Goal: Task Accomplishment & Management: Complete application form

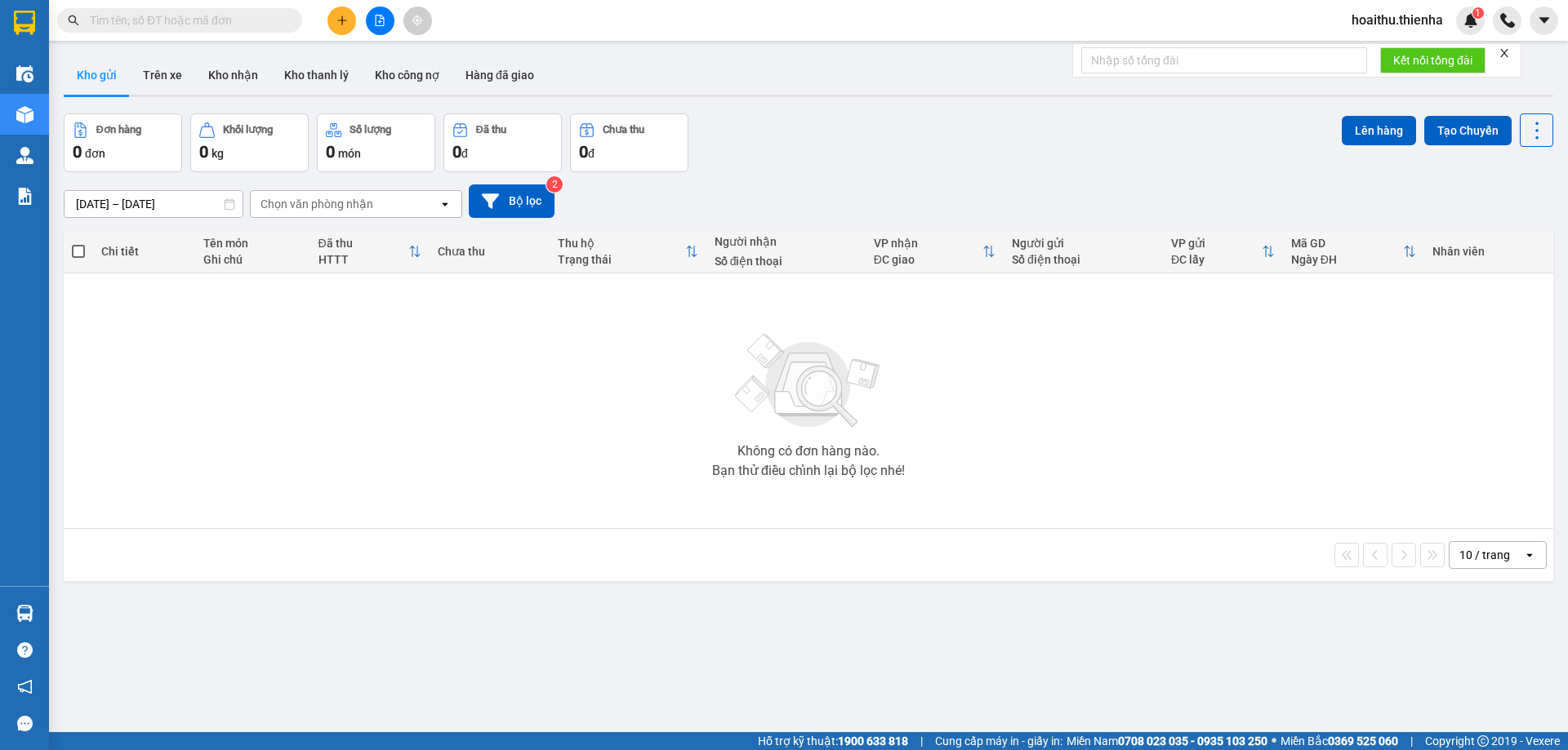
click at [337, 18] on icon "plus" at bounding box center [343, 20] width 12 height 12
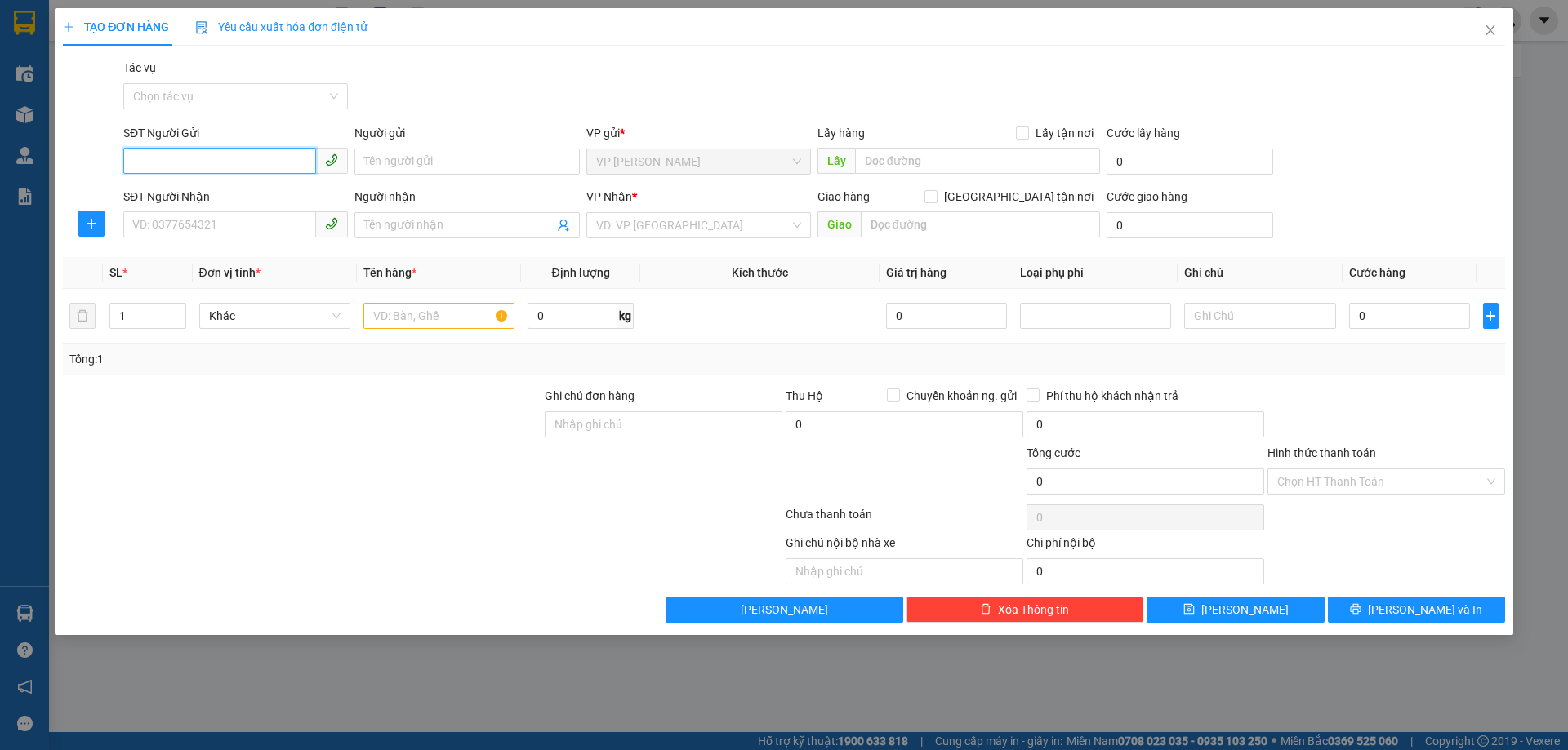
click at [183, 154] on input "SĐT Người Gửi" at bounding box center [220, 160] width 193 height 26
type input "0915994100"
click at [517, 167] on input "Người gửi" at bounding box center [466, 161] width 225 height 26
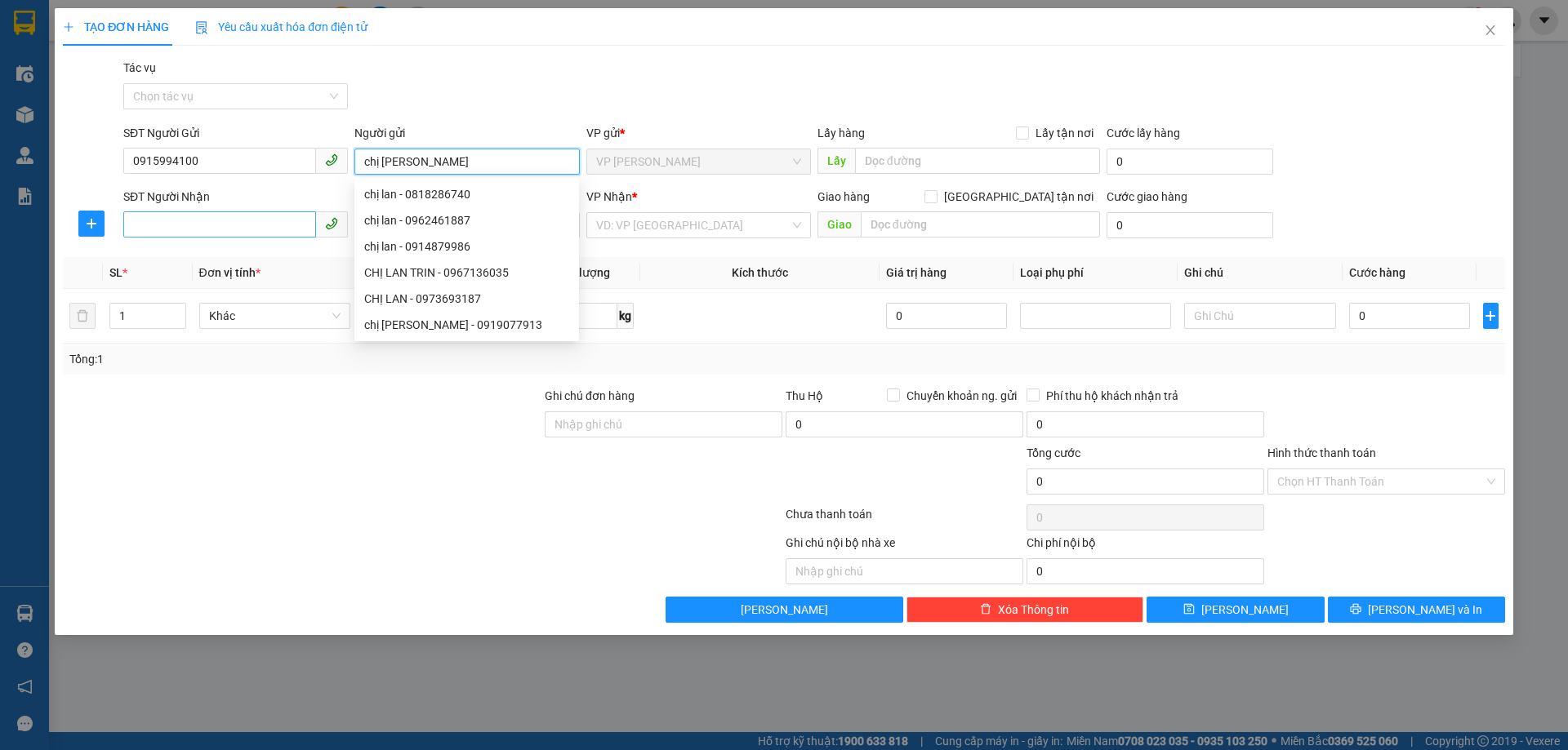
type input "chị [PERSON_NAME]"
click at [244, 213] on input "SĐT Người Nhận" at bounding box center [220, 224] width 193 height 26
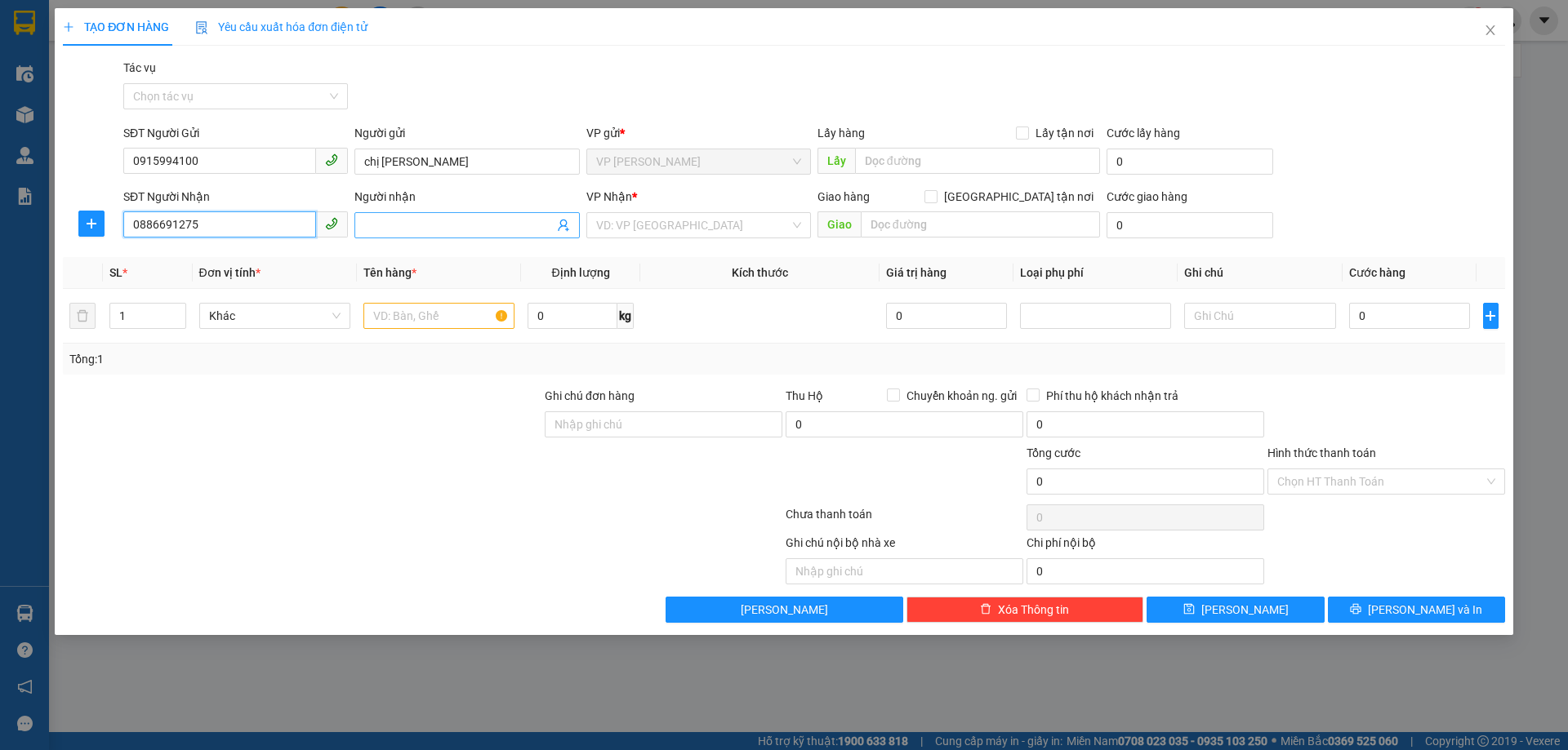
type input "0886691275"
click at [459, 220] on input "Người nhận" at bounding box center [458, 225] width 188 height 18
type input "[PERSON_NAME]"
click at [910, 214] on input "text" at bounding box center [981, 224] width 239 height 26
type input "117 ngõ 322 mỹ đình"
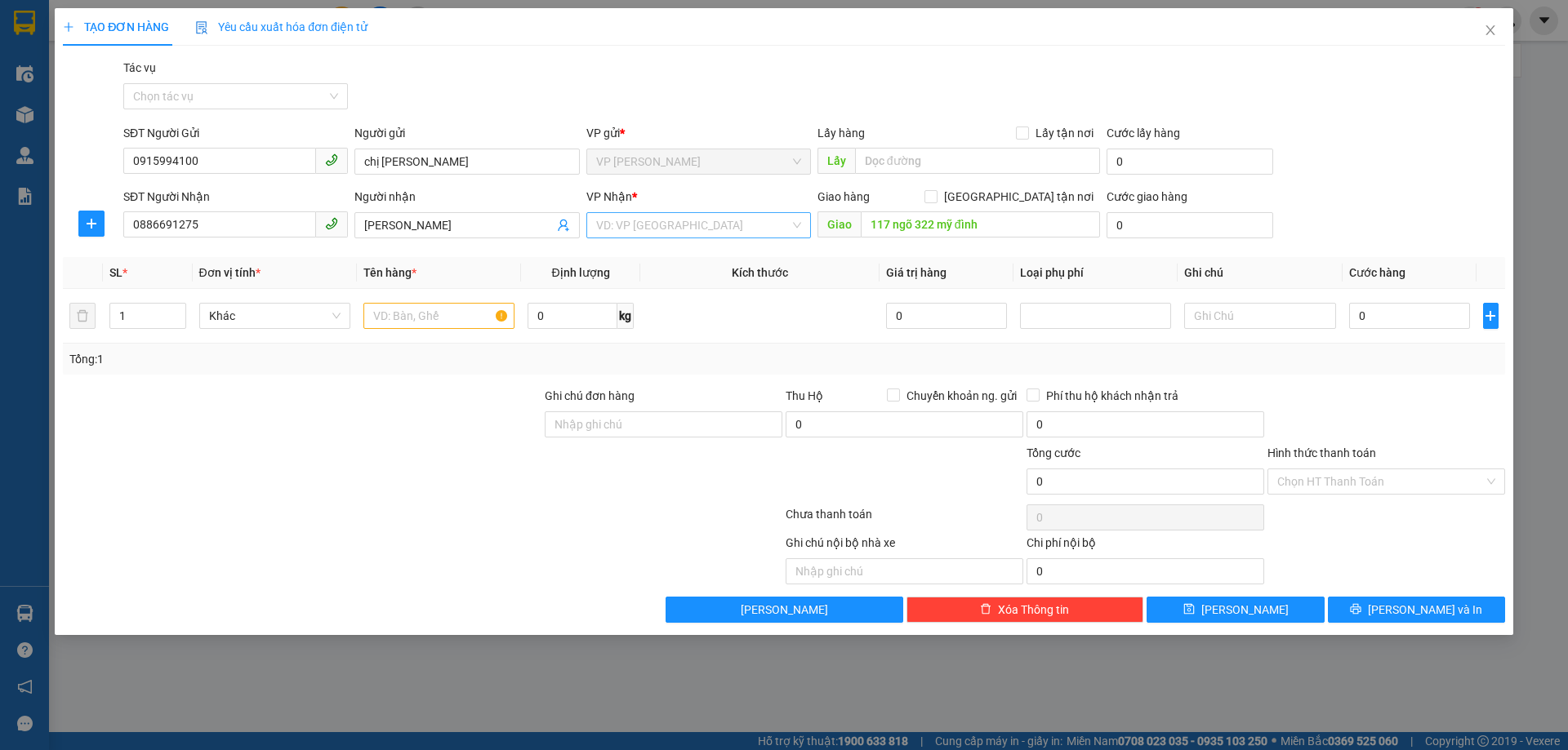
click at [683, 236] on input "search" at bounding box center [693, 225] width 193 height 24
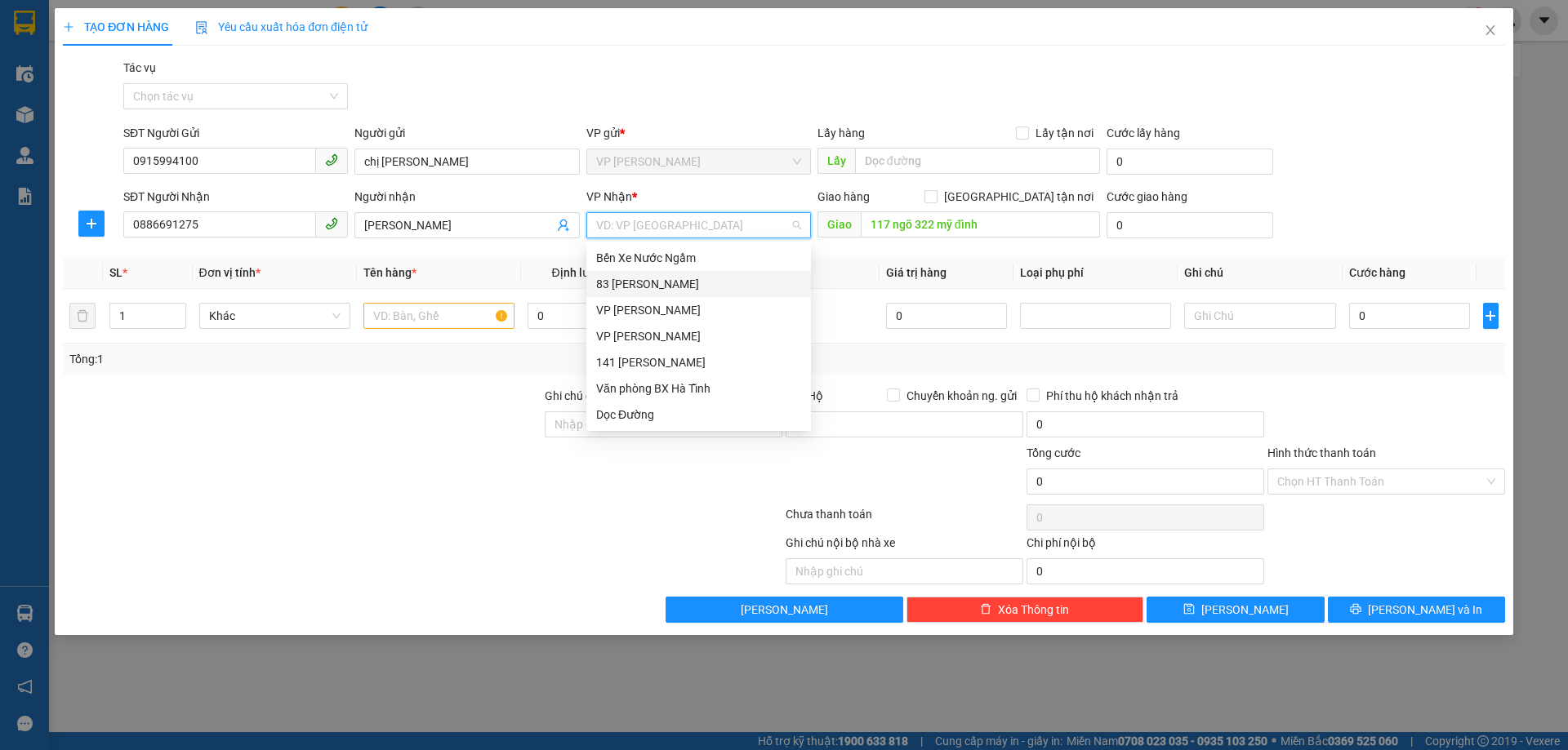
click at [630, 284] on div "83 [PERSON_NAME]" at bounding box center [699, 284] width 205 height 18
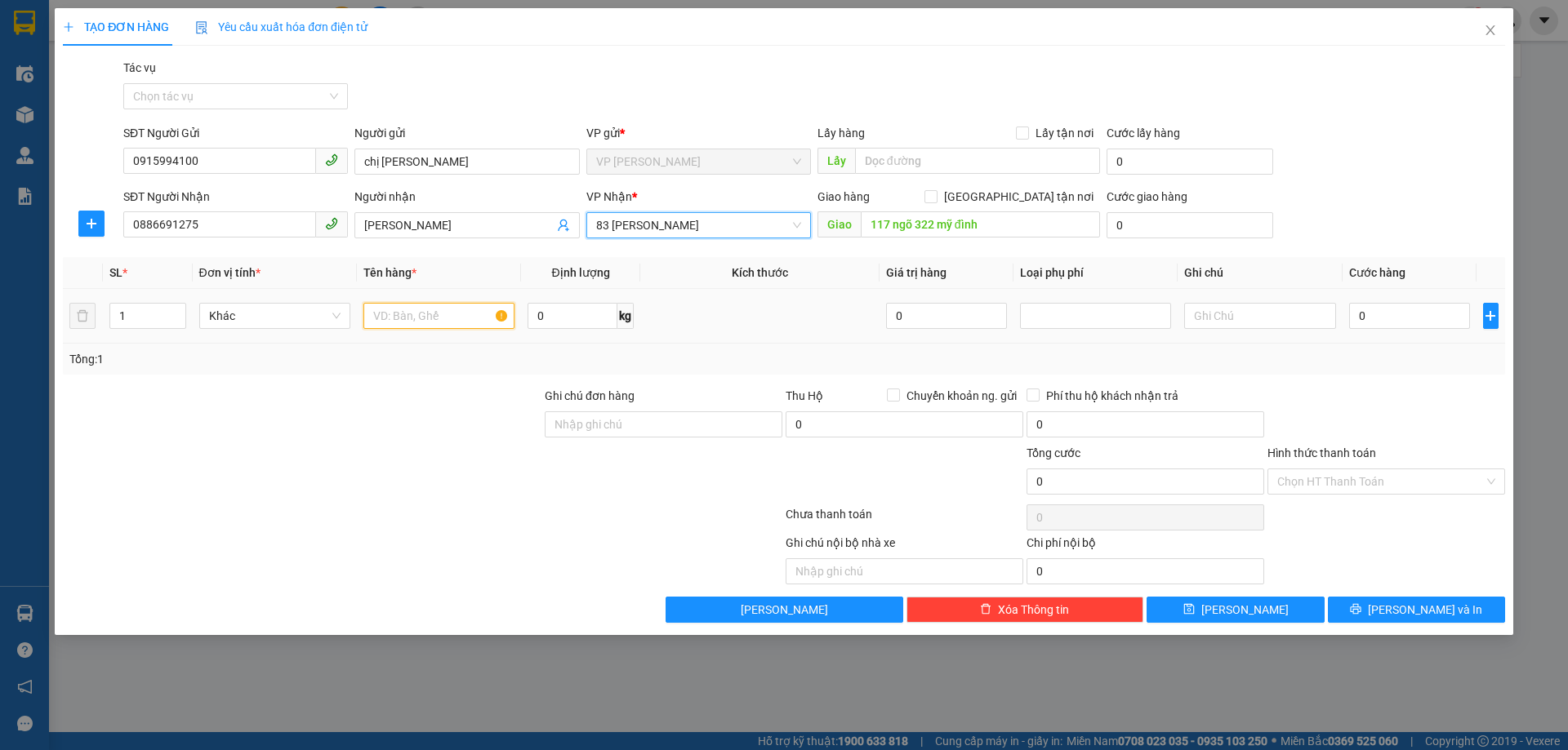
click at [421, 319] on input "text" at bounding box center [438, 316] width 152 height 26
type input "xốp"
click at [1382, 321] on input "0" at bounding box center [1411, 316] width 122 height 26
type input "1"
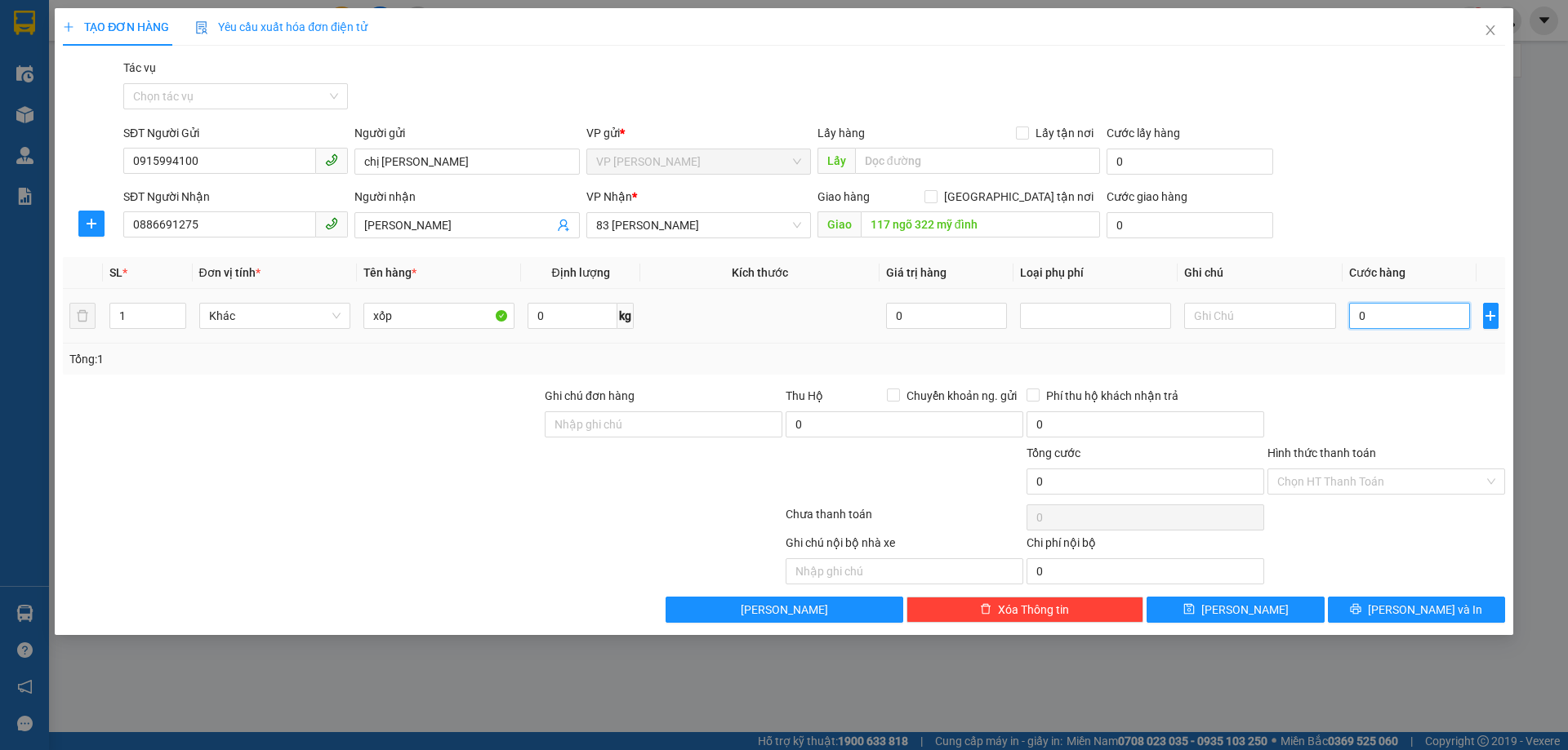
type input "1"
type input "12"
type input "120"
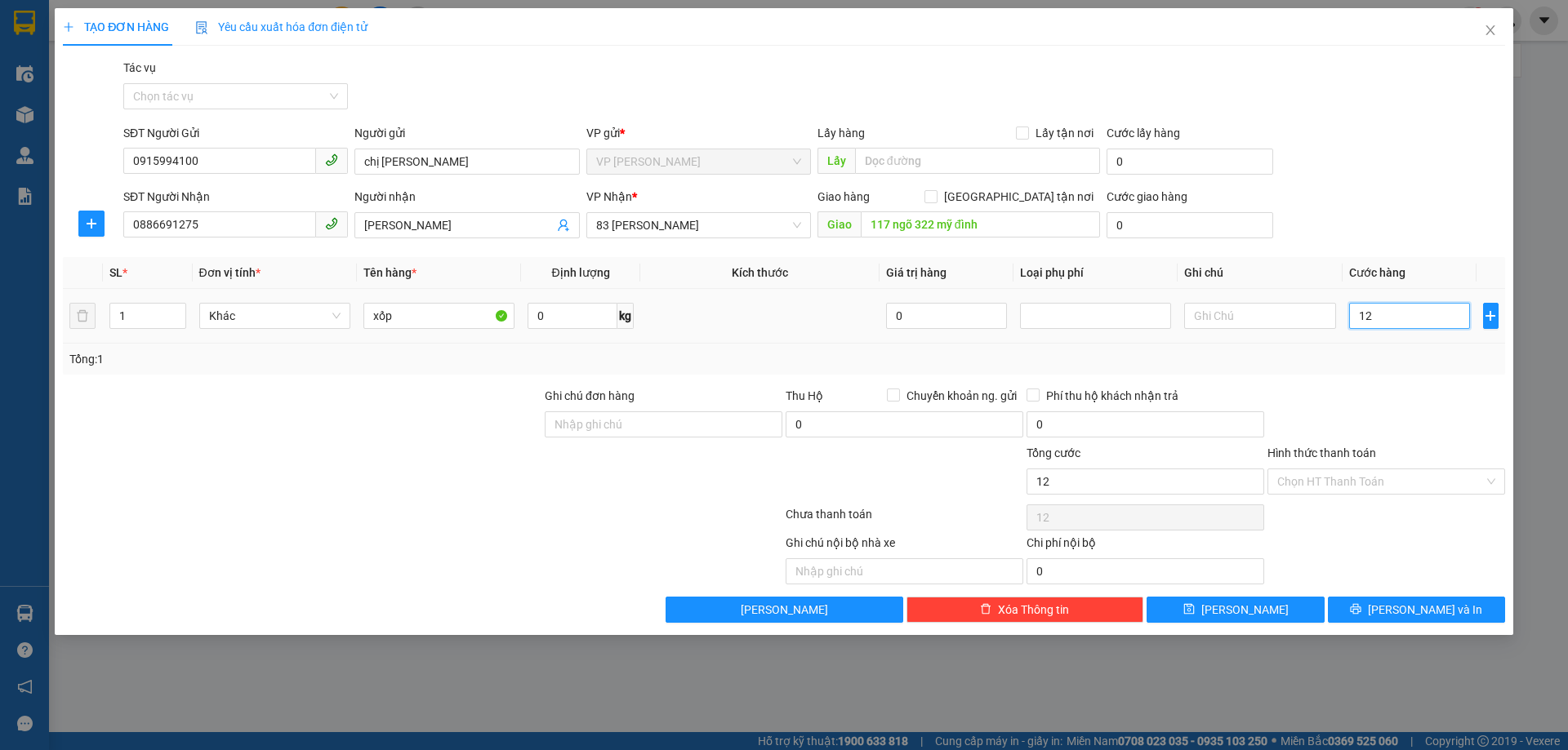
type input "120"
type input "1.200"
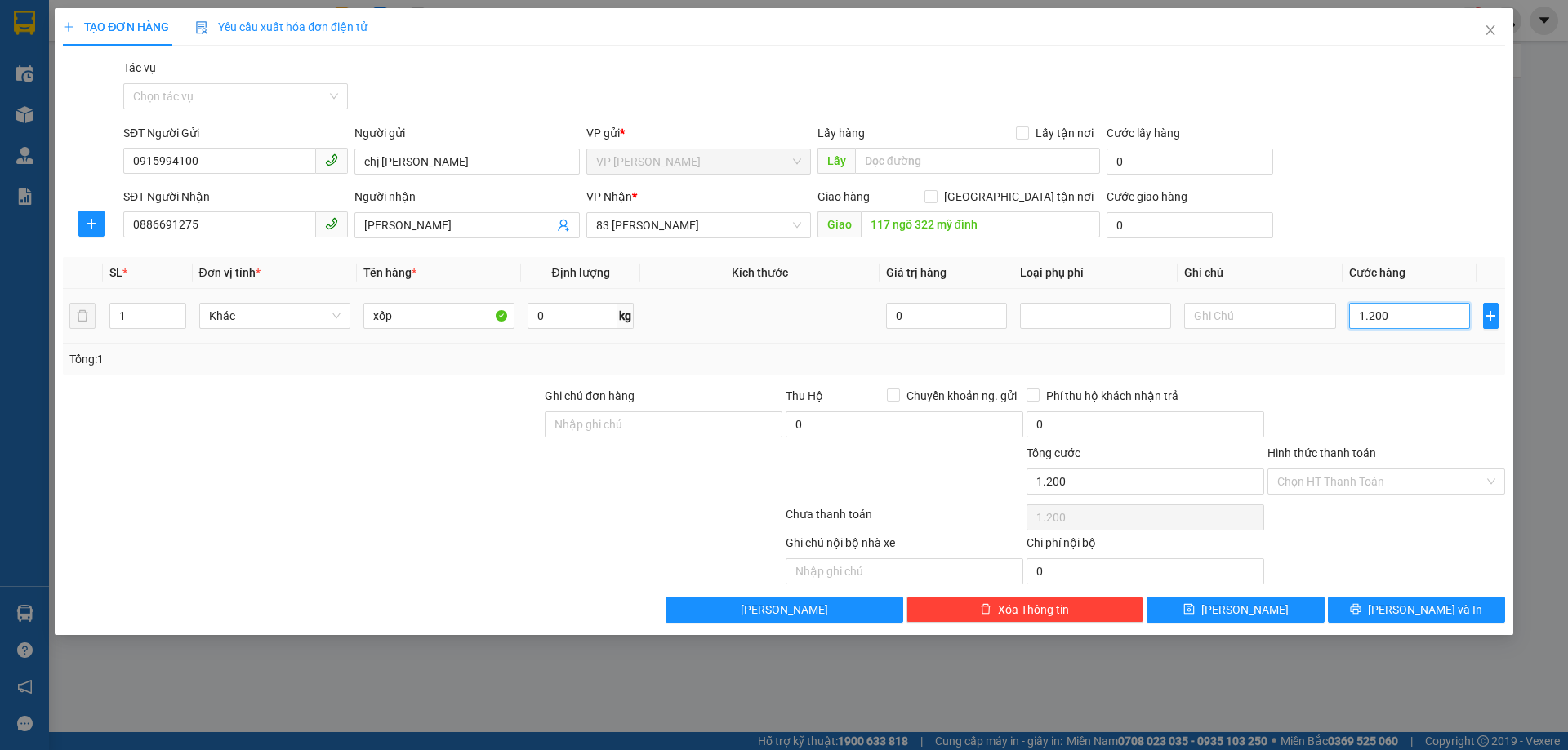
type input "12.000"
type input "120.000"
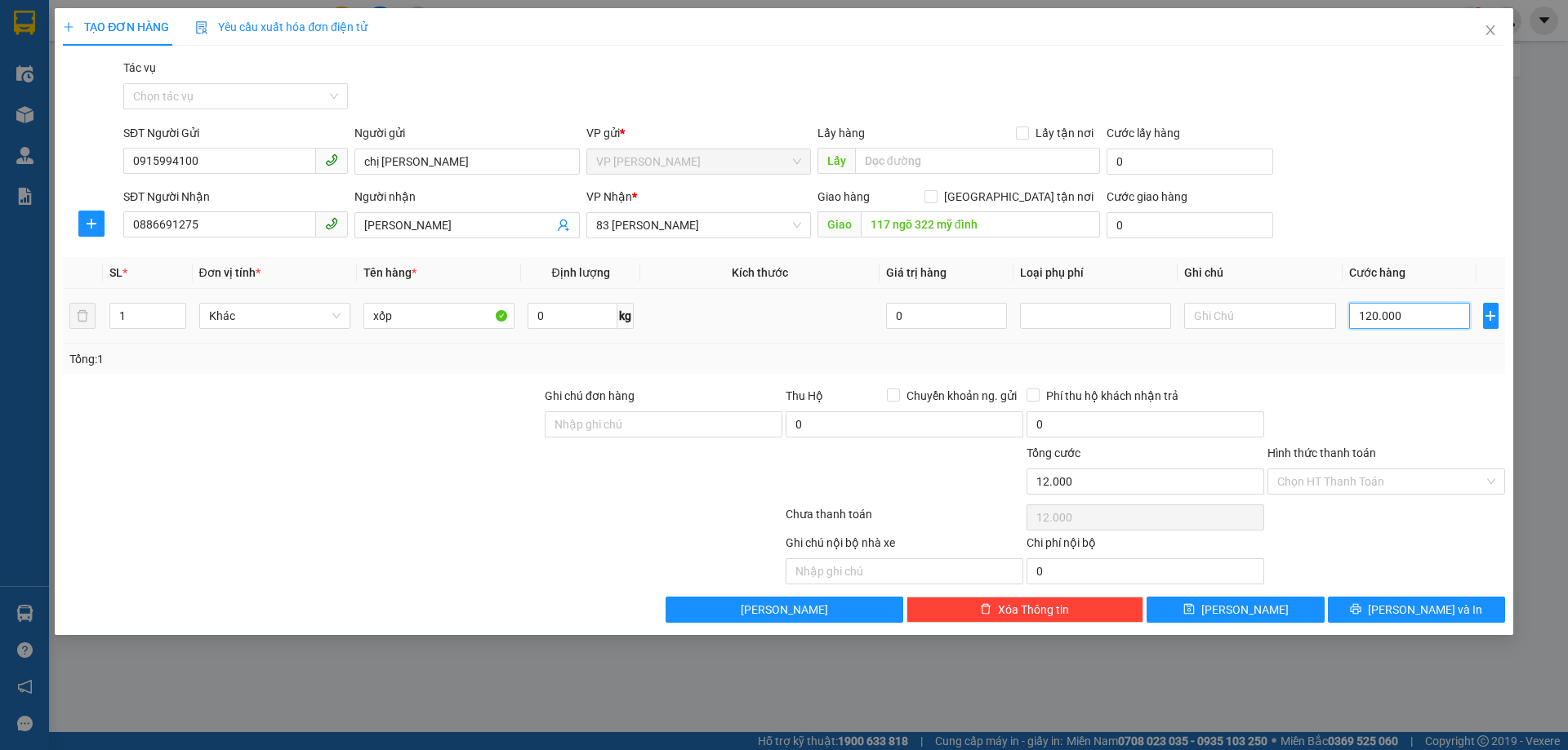
type input "120.000"
click at [1405, 374] on div "Tổng: 1" at bounding box center [784, 359] width 1442 height 31
click at [1366, 481] on input "Hình thức thanh toán" at bounding box center [1381, 481] width 207 height 24
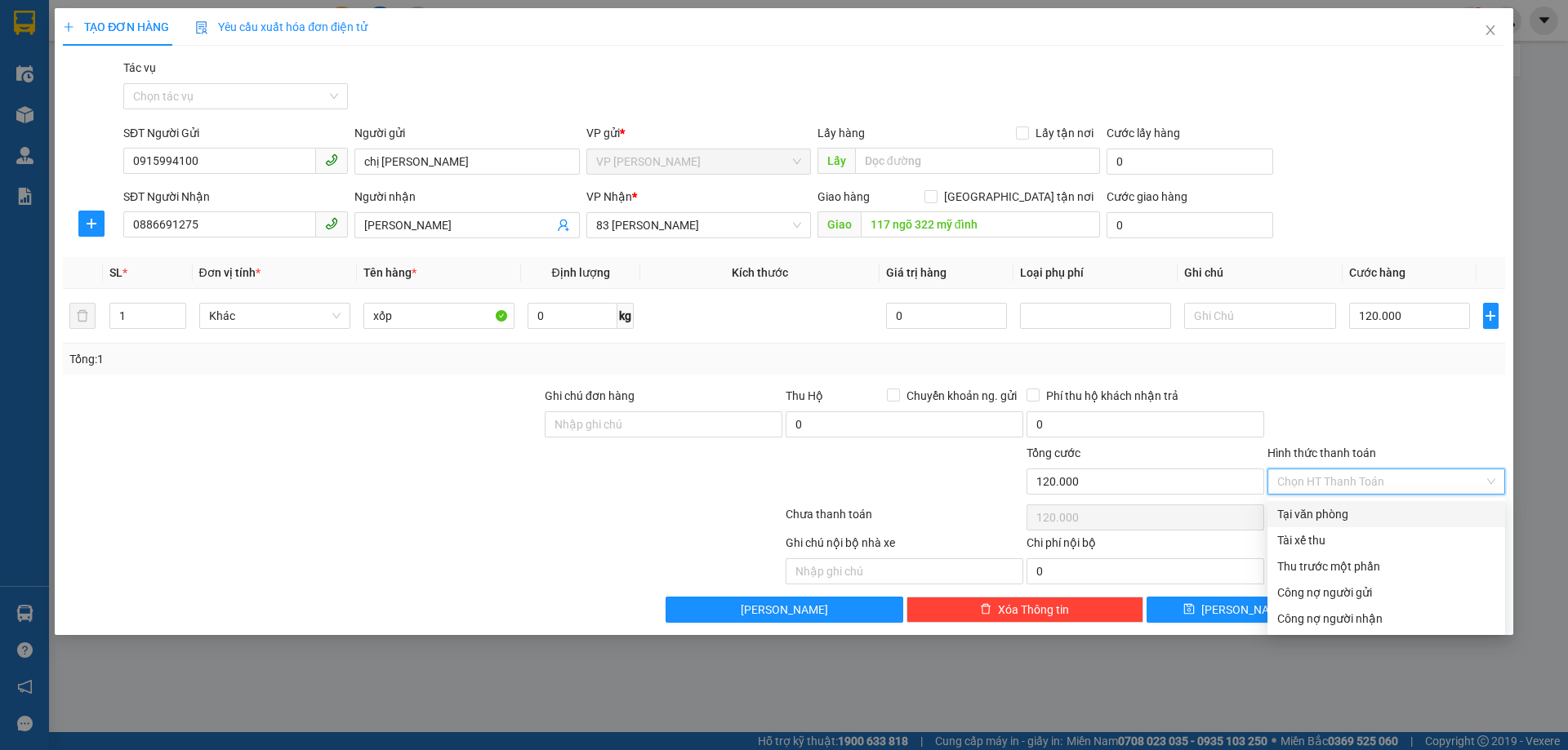
click at [1369, 507] on div "Tại văn phòng" at bounding box center [1386, 514] width 218 height 18
type input "0"
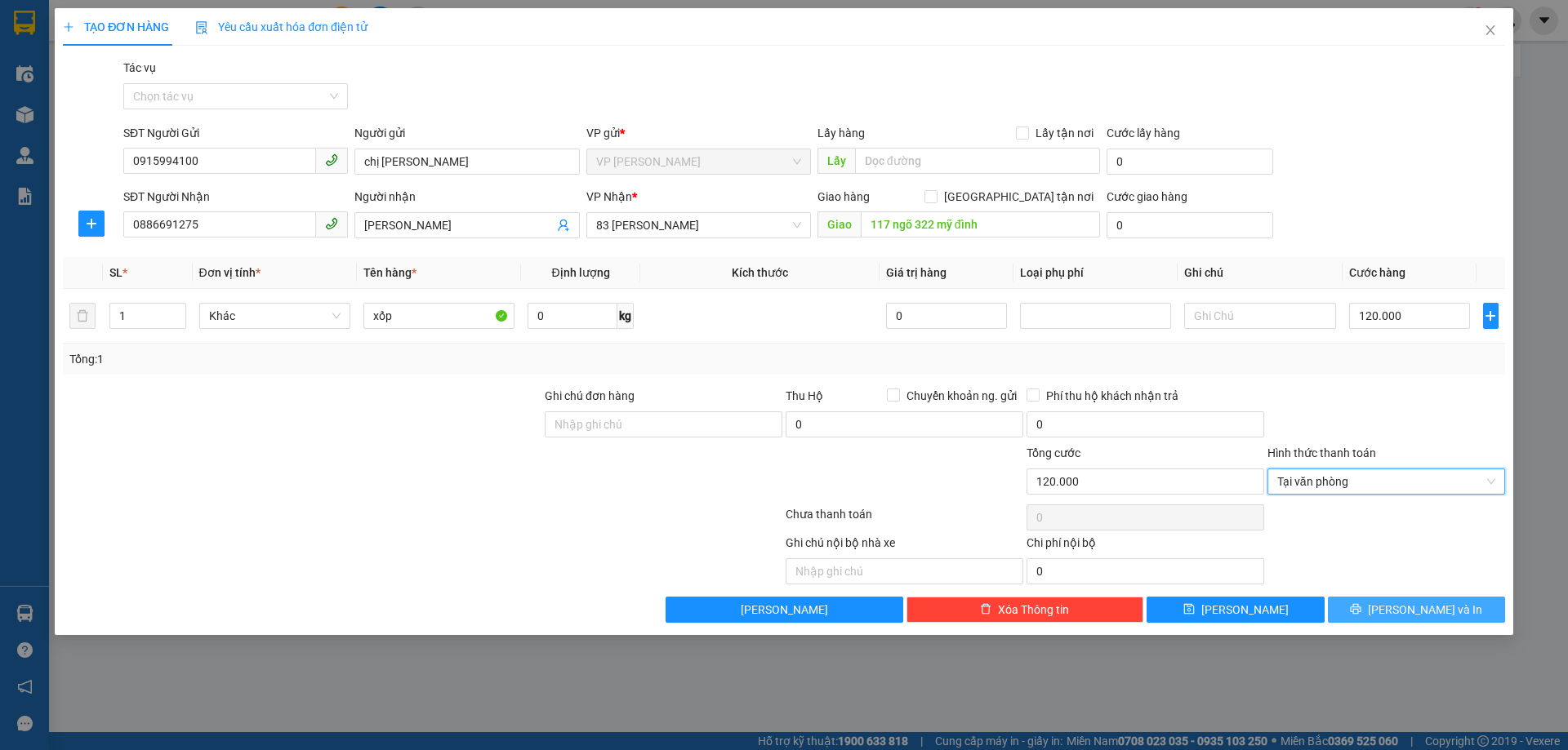
click at [1402, 606] on button "[PERSON_NAME] và In" at bounding box center [1417, 609] width 178 height 26
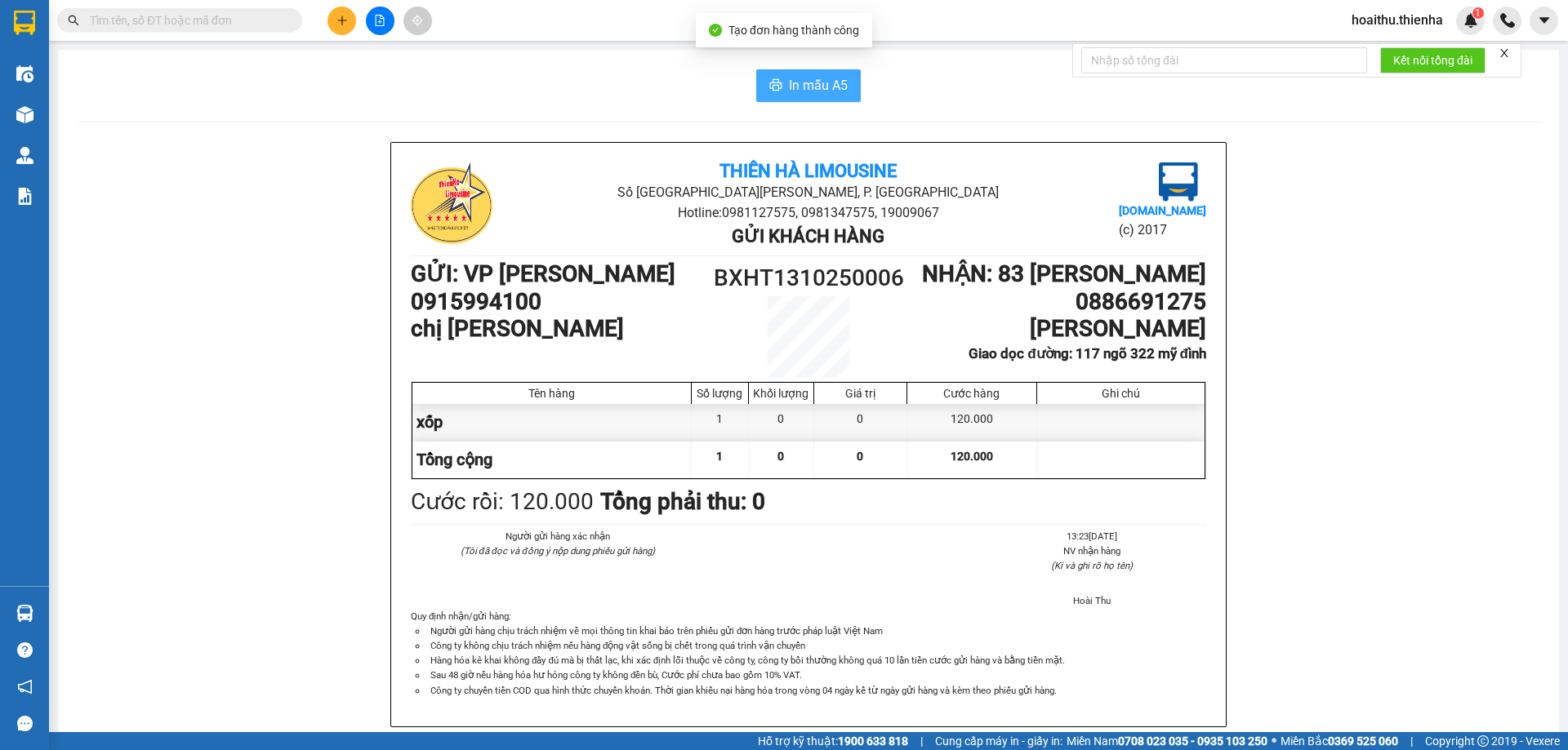
click at [789, 88] on span "In mẫu A5" at bounding box center [818, 85] width 59 height 20
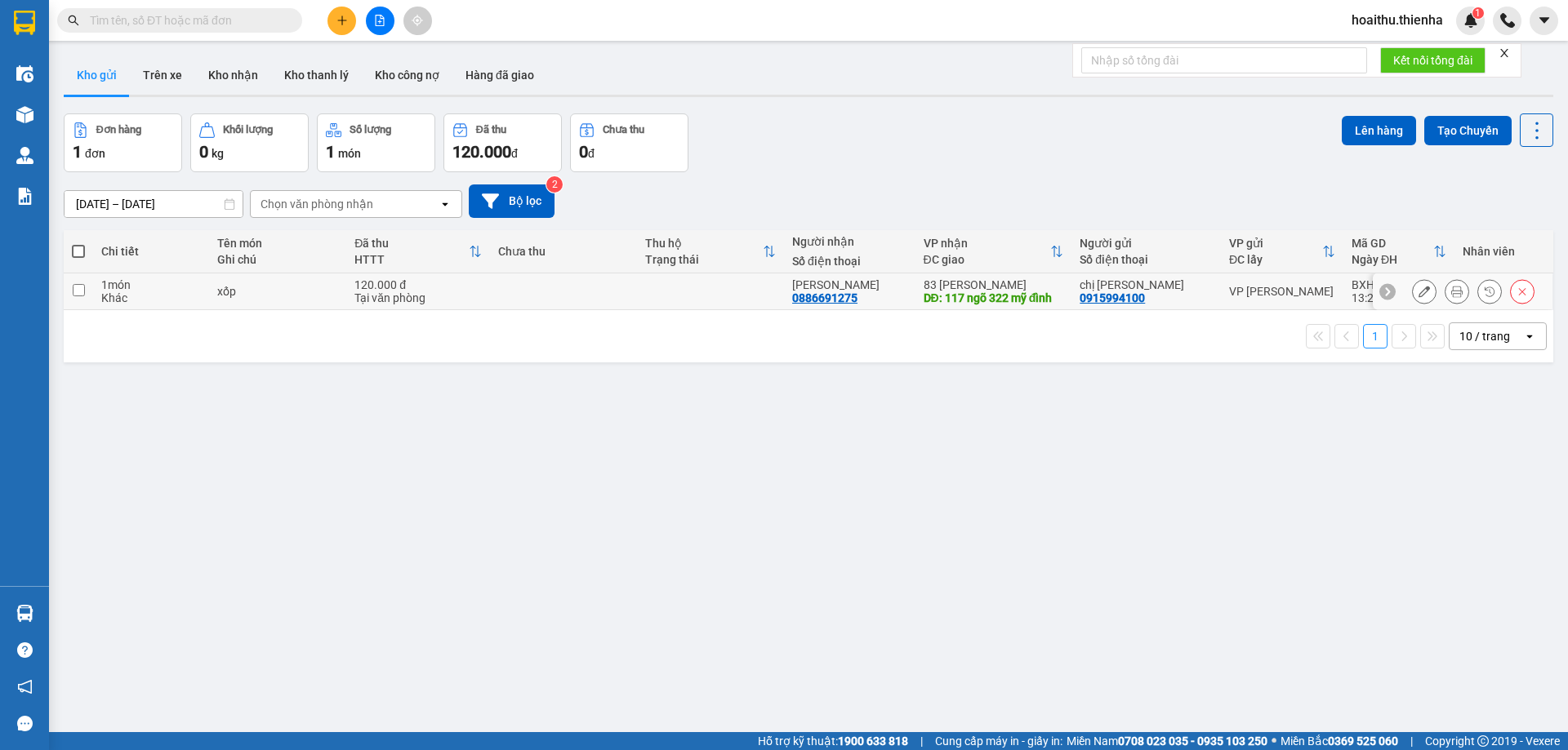
click at [77, 282] on td at bounding box center [78, 292] width 29 height 37
checkbox input "true"
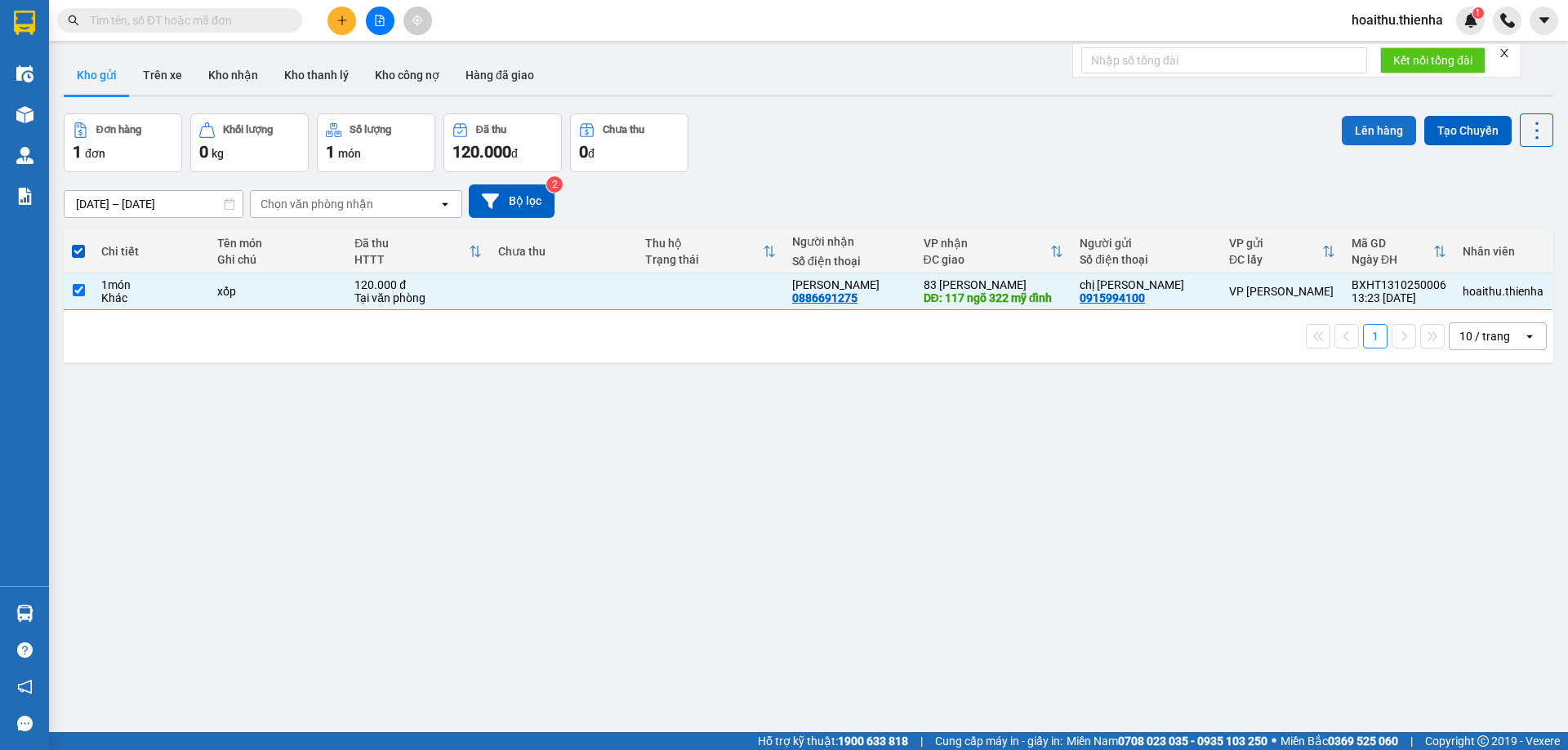
click at [1377, 142] on button "Lên hàng" at bounding box center [1379, 130] width 74 height 29
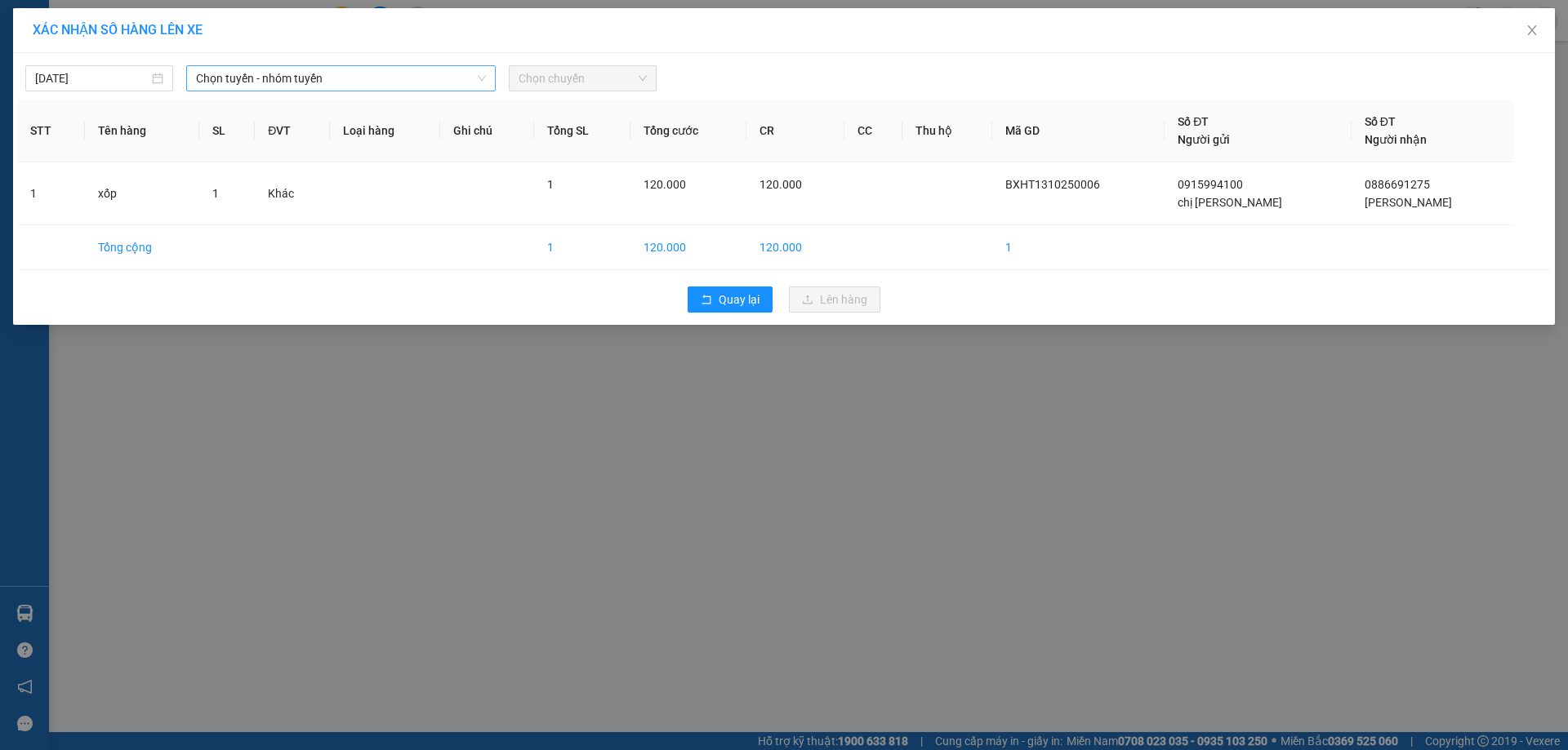
click at [255, 85] on span "Chọn tuyến - nhóm tuyến" at bounding box center [341, 78] width 290 height 24
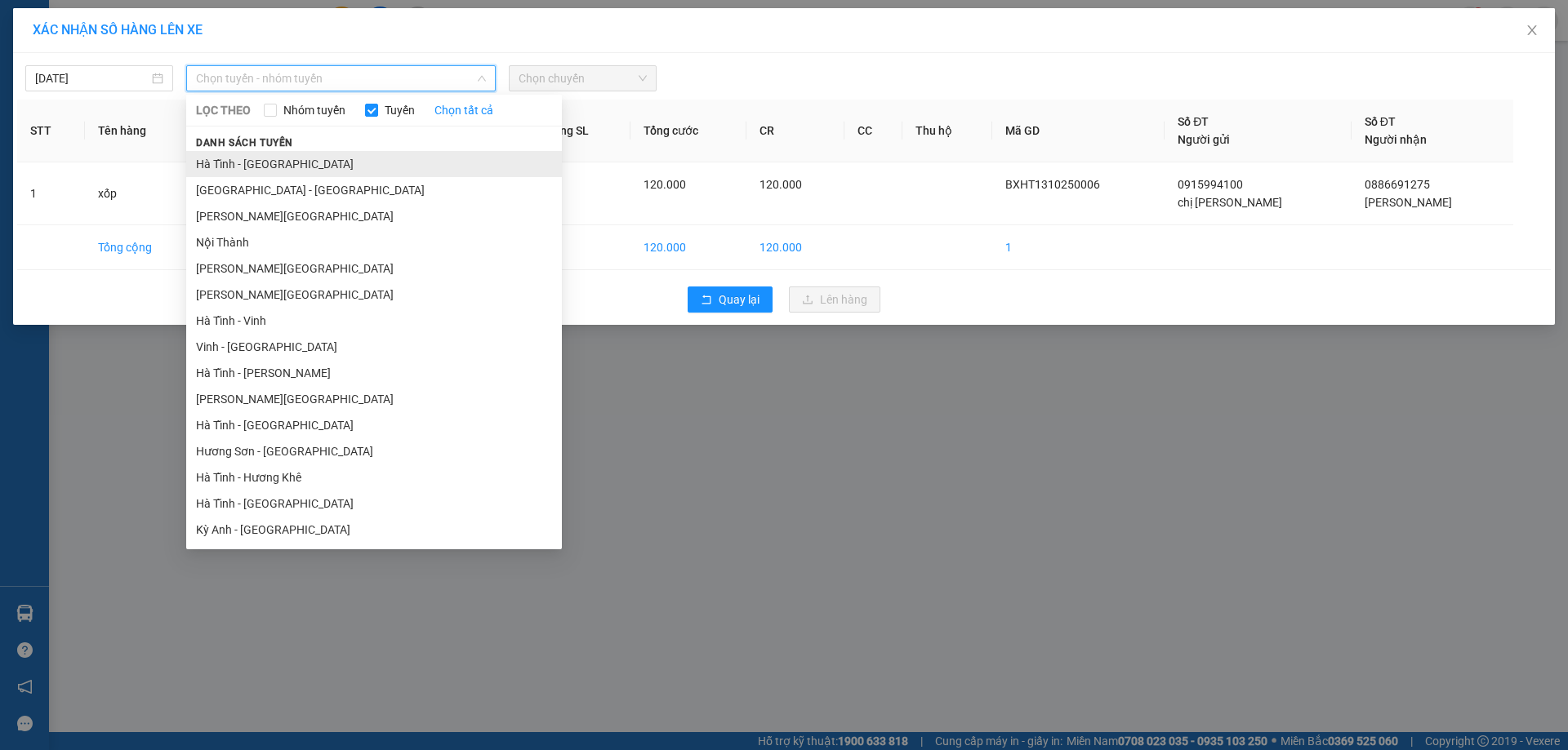
click at [321, 162] on li "Hà Tĩnh - [GEOGRAPHIC_DATA]" at bounding box center [374, 164] width 376 height 26
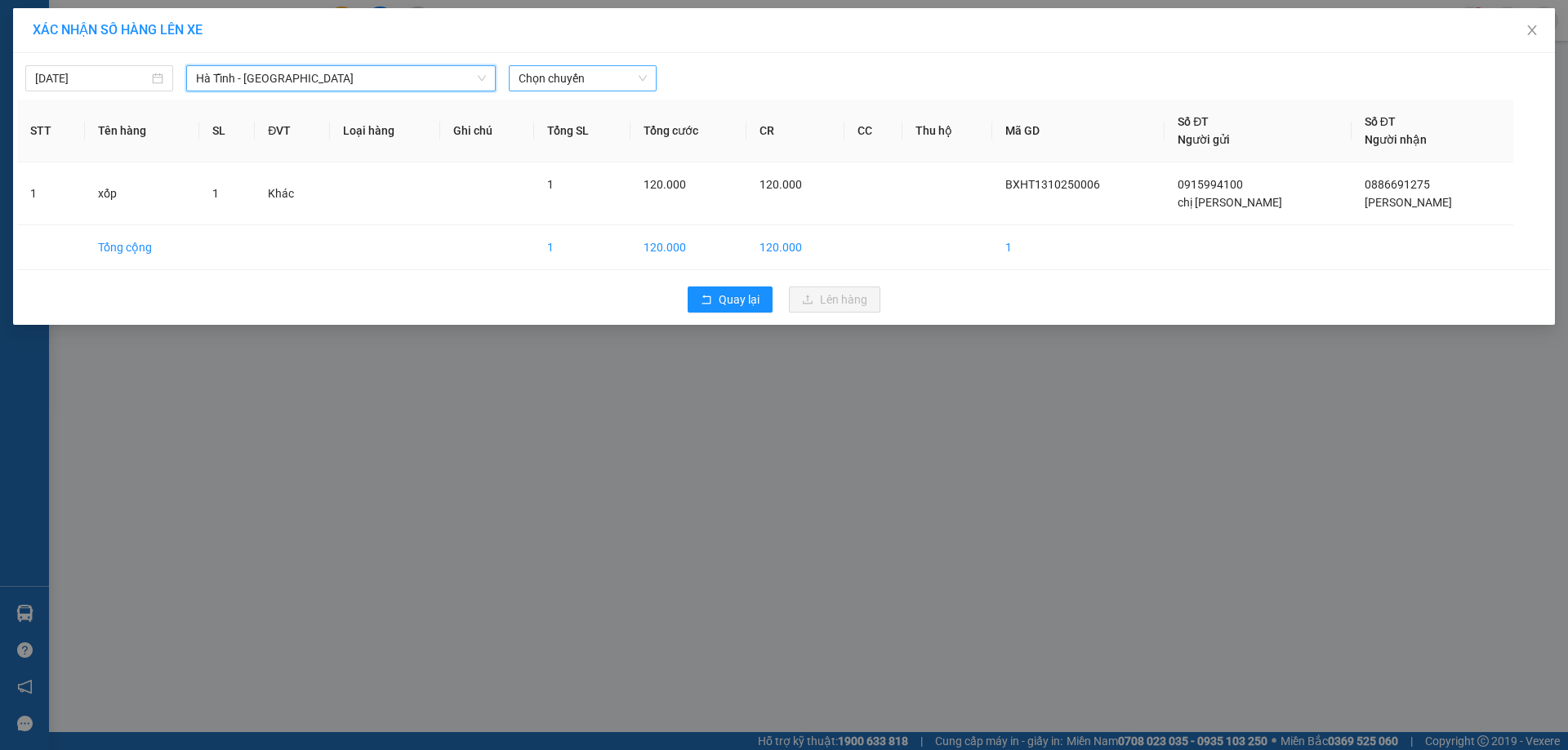
click at [549, 84] on span "Chọn chuyến" at bounding box center [582, 78] width 128 height 24
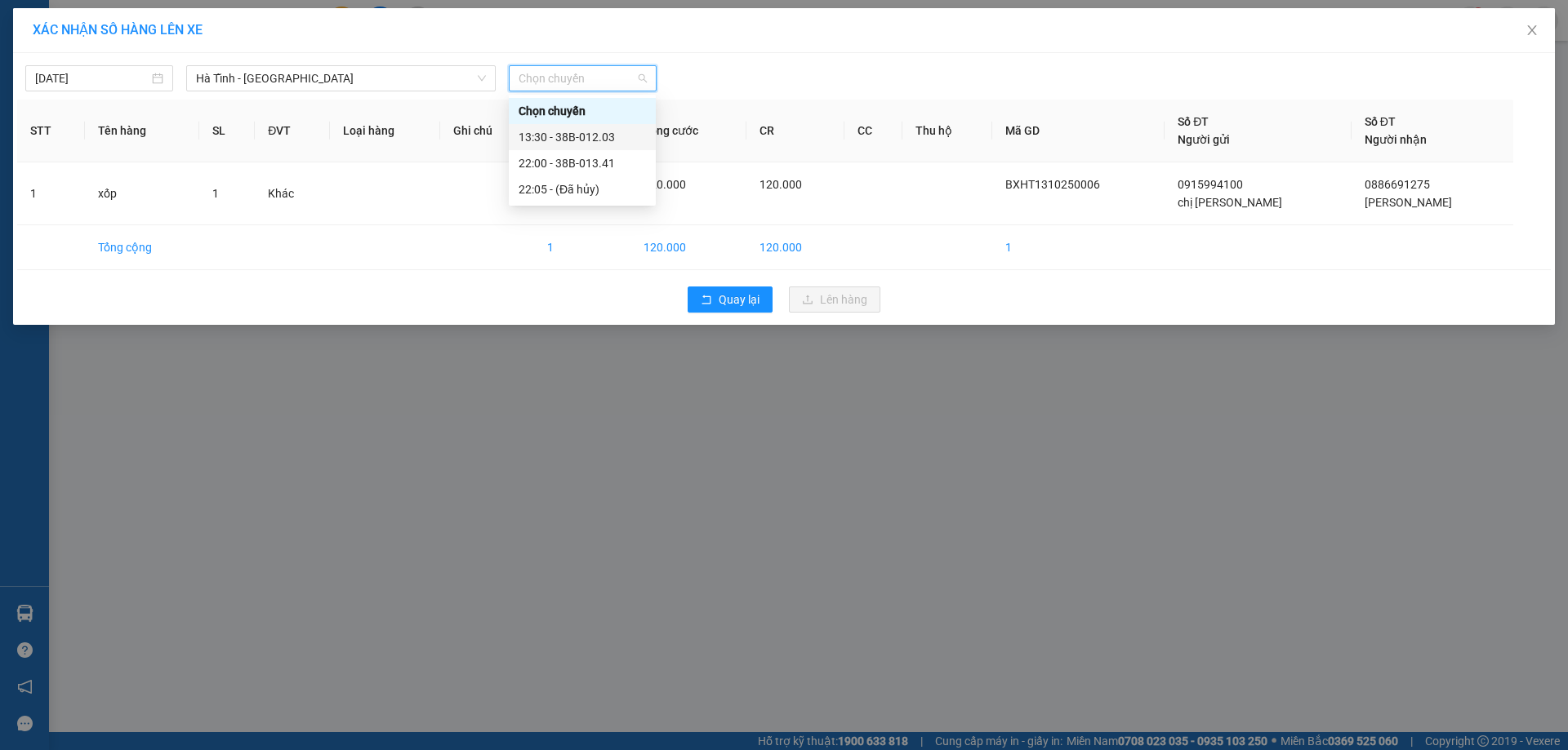
click at [580, 135] on div "13:30 - 38B-012.03" at bounding box center [582, 137] width 127 height 18
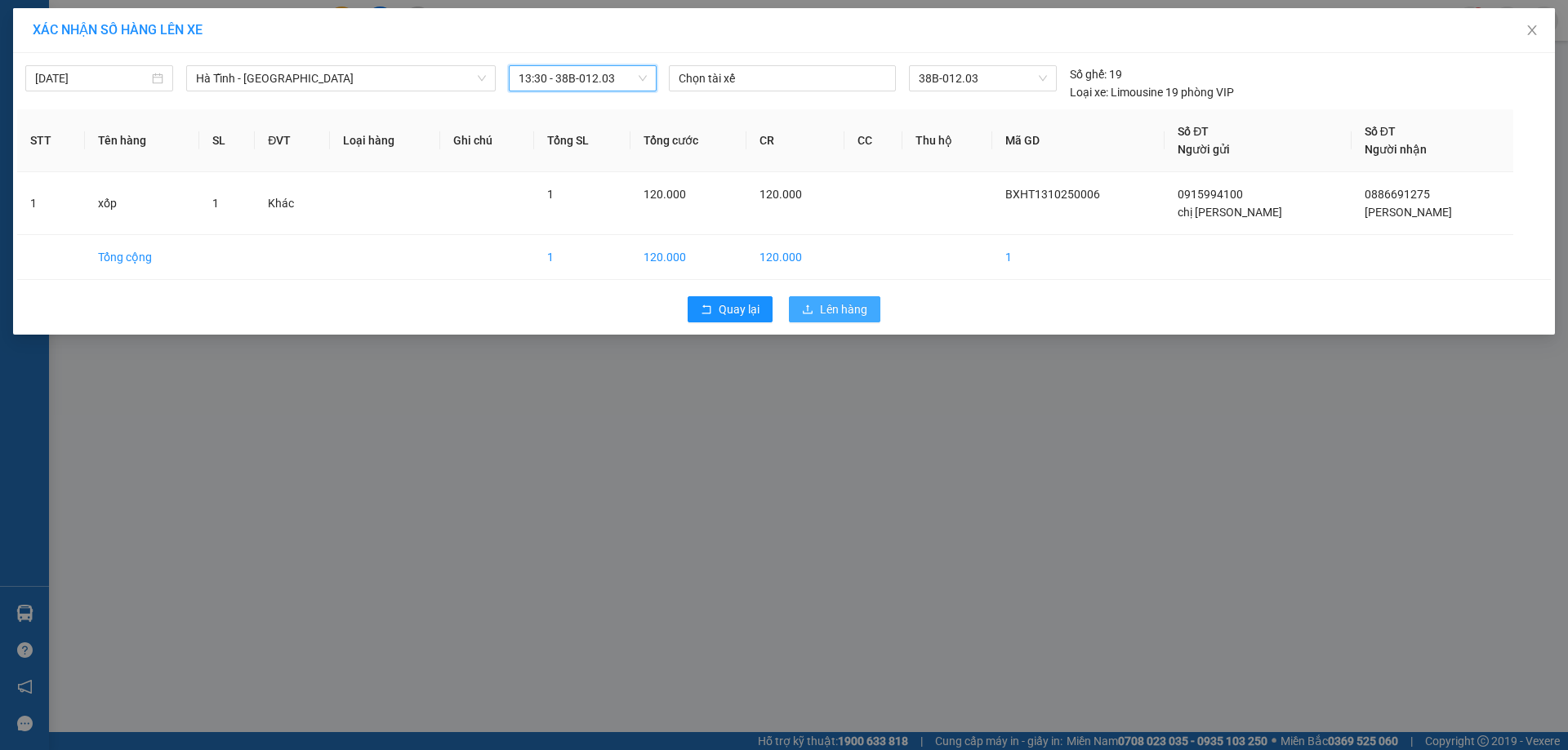
click at [855, 315] on span "Lên hàng" at bounding box center [843, 309] width 47 height 18
